Goal: Download file/media

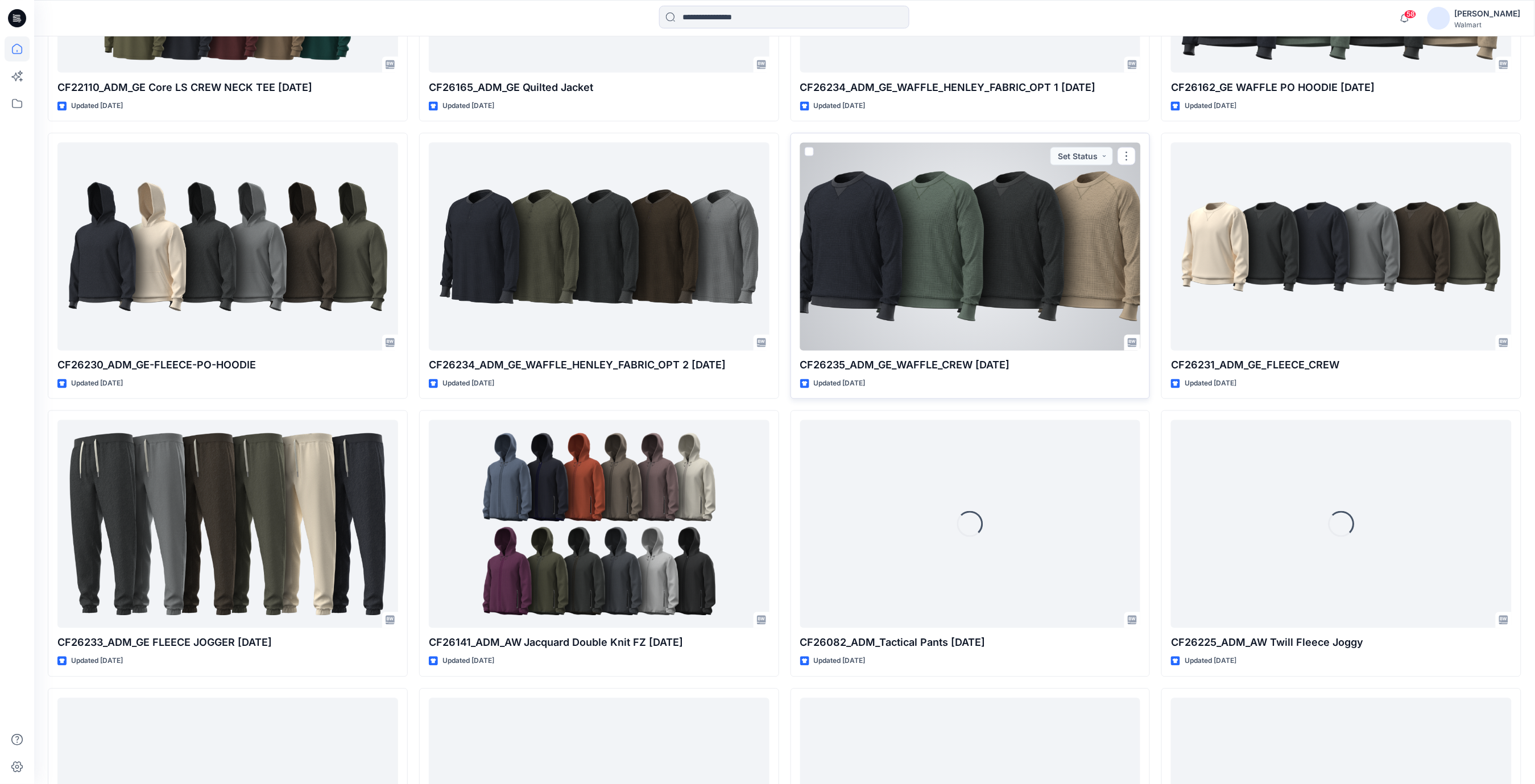
scroll to position [986, 0]
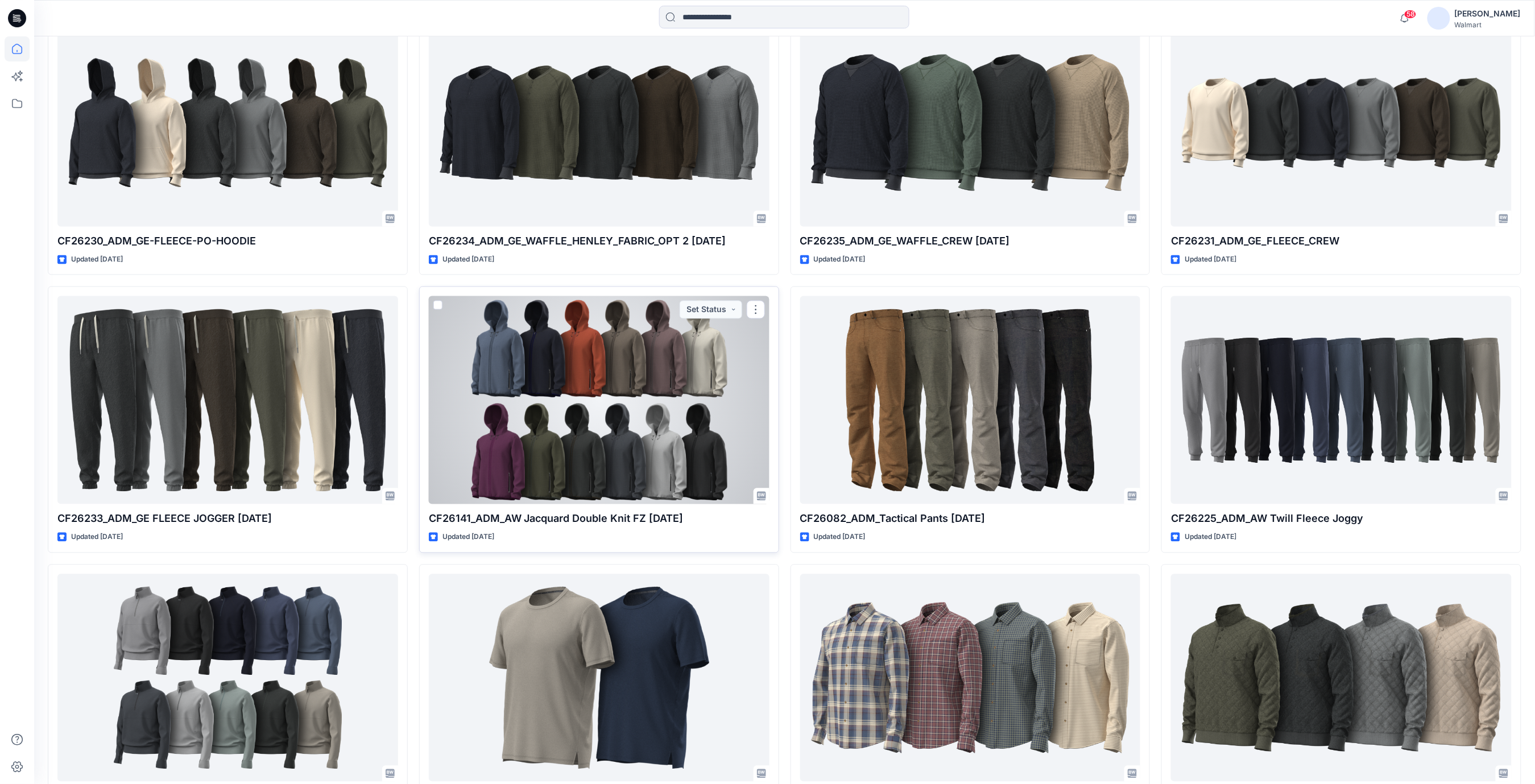
click at [672, 385] on div at bounding box center [599, 400] width 341 height 208
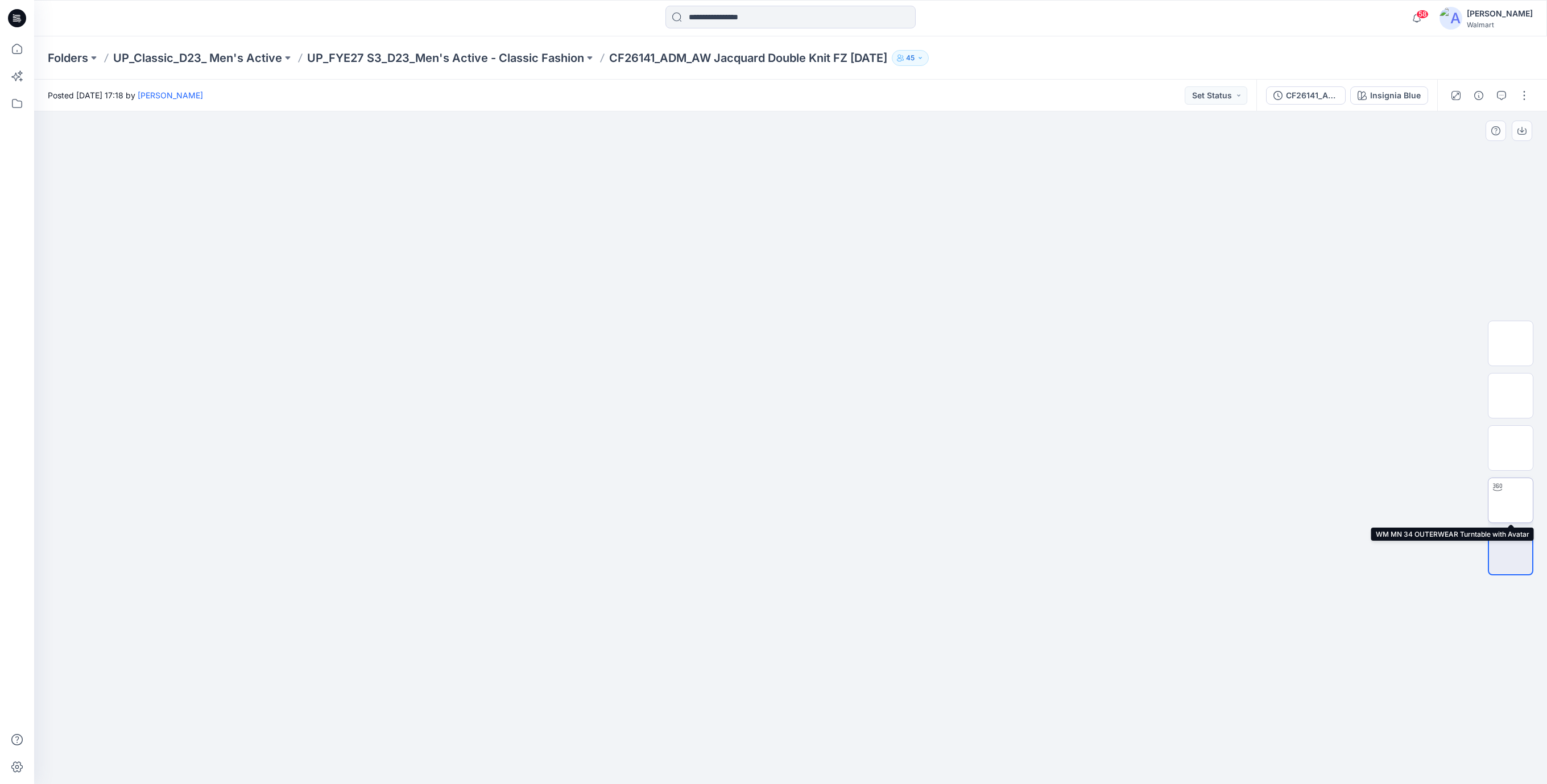
click at [1510, 500] on img at bounding box center [1510, 500] width 0 height 0
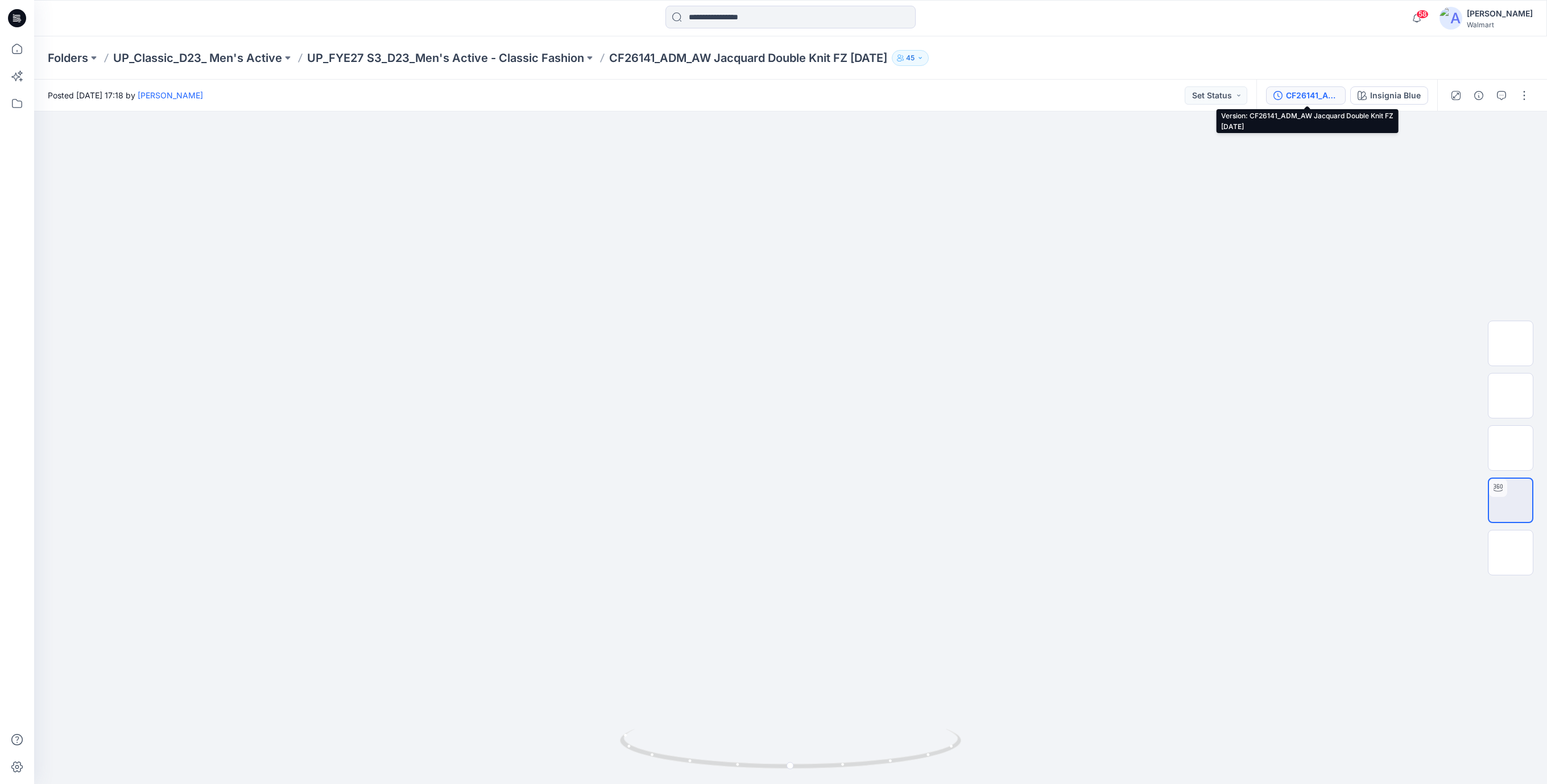
click at [1296, 101] on button "CF26141_ADM_AW Jacquard Double Knit FZ [DATE]" at bounding box center [1305, 96] width 79 height 18
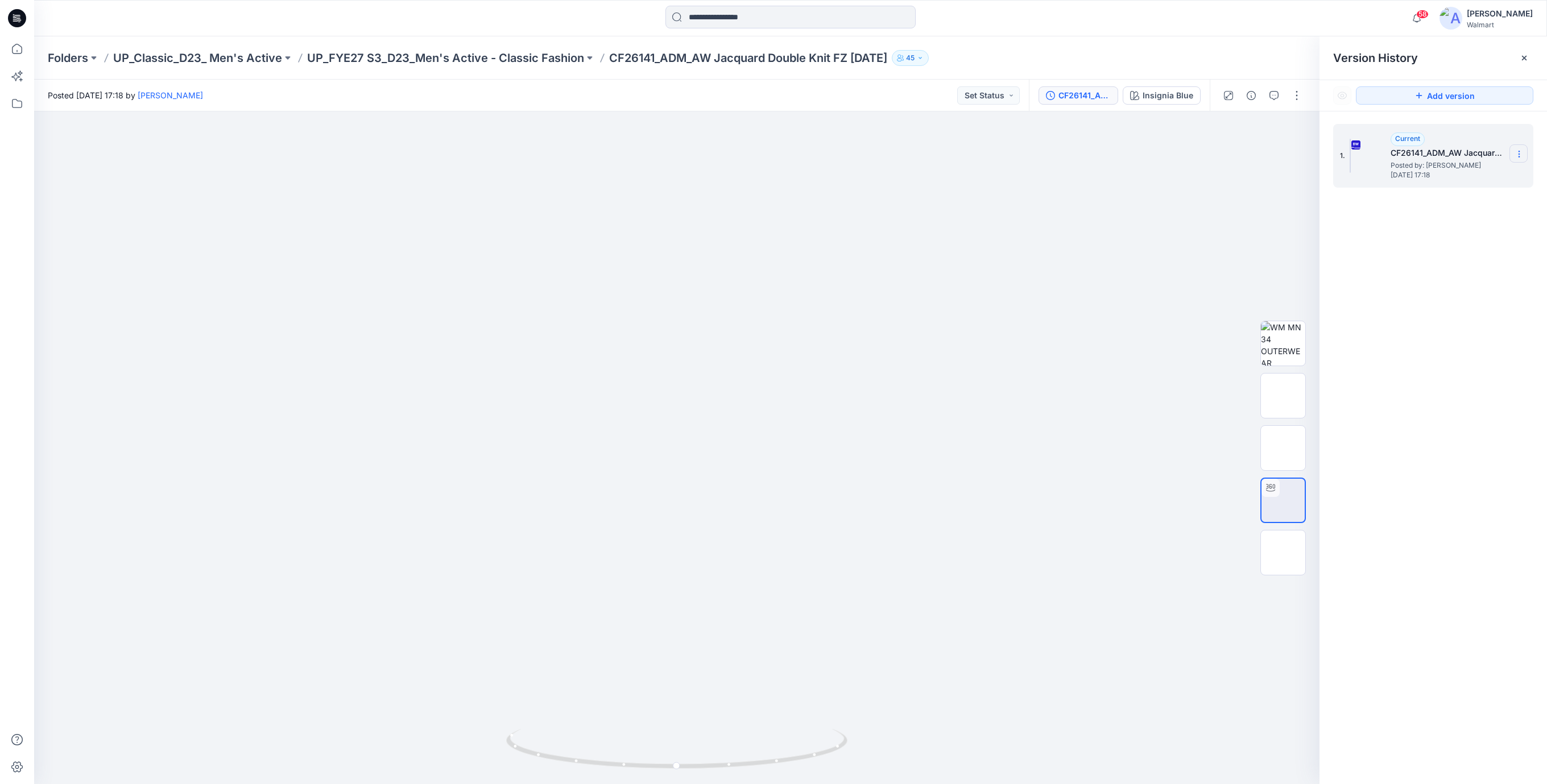
click at [1521, 154] on icon at bounding box center [1519, 154] width 9 height 9
click at [1426, 177] on span "Download Source BW File" at bounding box center [1461, 176] width 96 height 13
drag, startPoint x: 18, startPoint y: 18, endPoint x: 30, endPoint y: 39, distance: 24.2
click at [18, 18] on icon at bounding box center [18, 18] width 4 height 1
